Goal: Navigation & Orientation: Find specific page/section

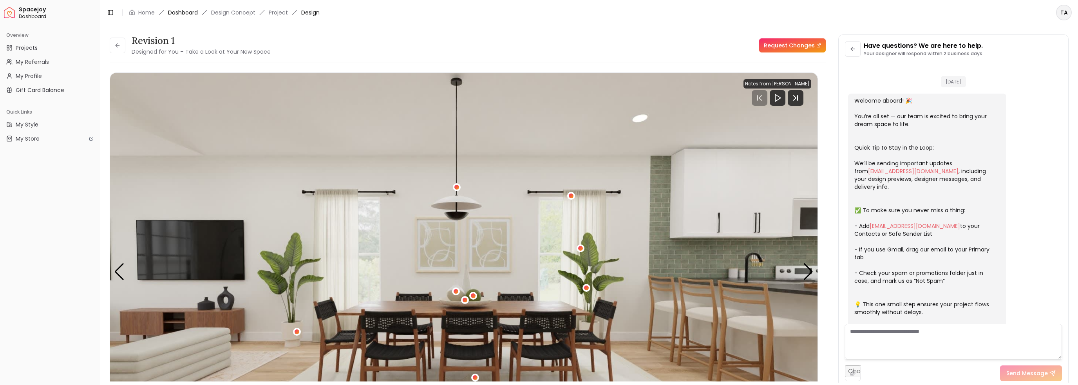
scroll to position [362, 0]
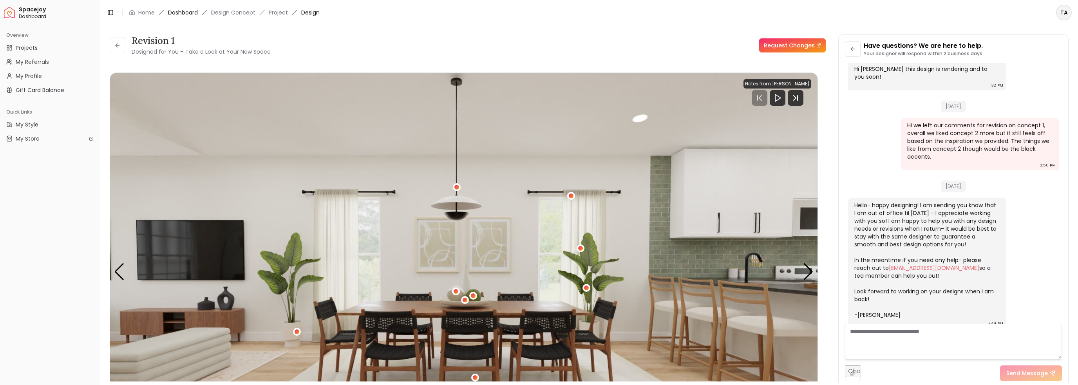
drag, startPoint x: 0, startPoint y: 0, endPoint x: 185, endPoint y: 10, distance: 184.8
click at [185, 10] on link "Dashboard" at bounding box center [183, 13] width 30 height 8
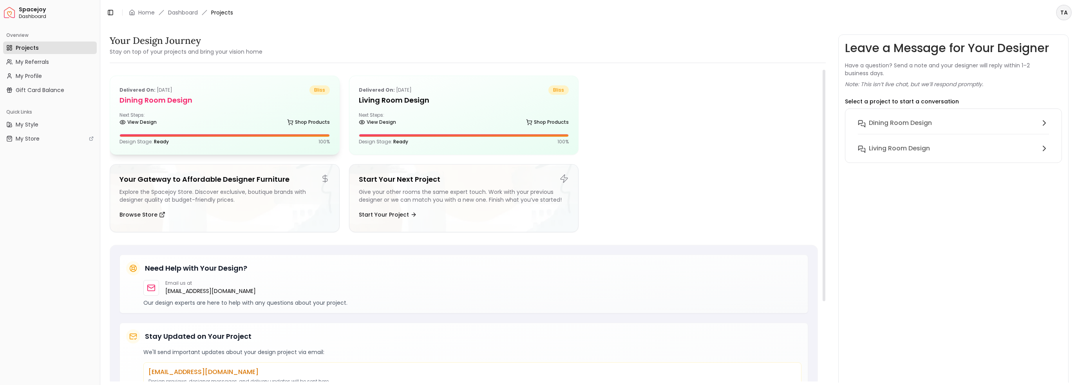
click at [211, 101] on h5 "Dining Room design" at bounding box center [224, 100] width 210 height 11
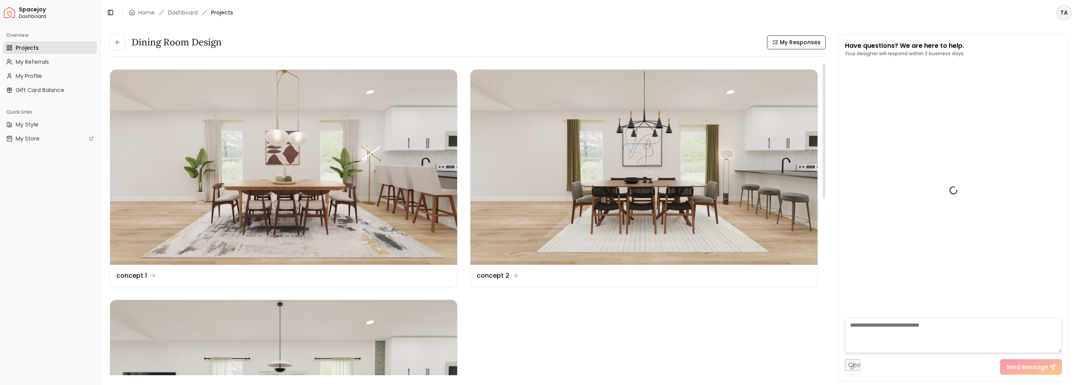
scroll to position [369, 0]
